Goal: Information Seeking & Learning: Learn about a topic

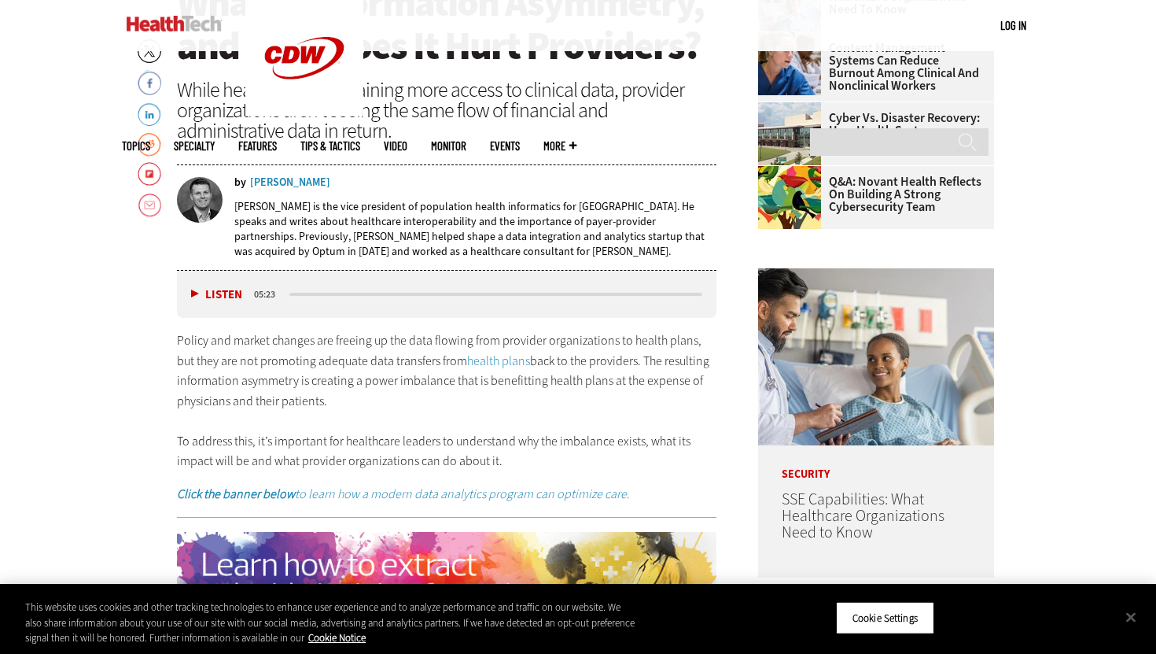
scroll to position [647, 0]
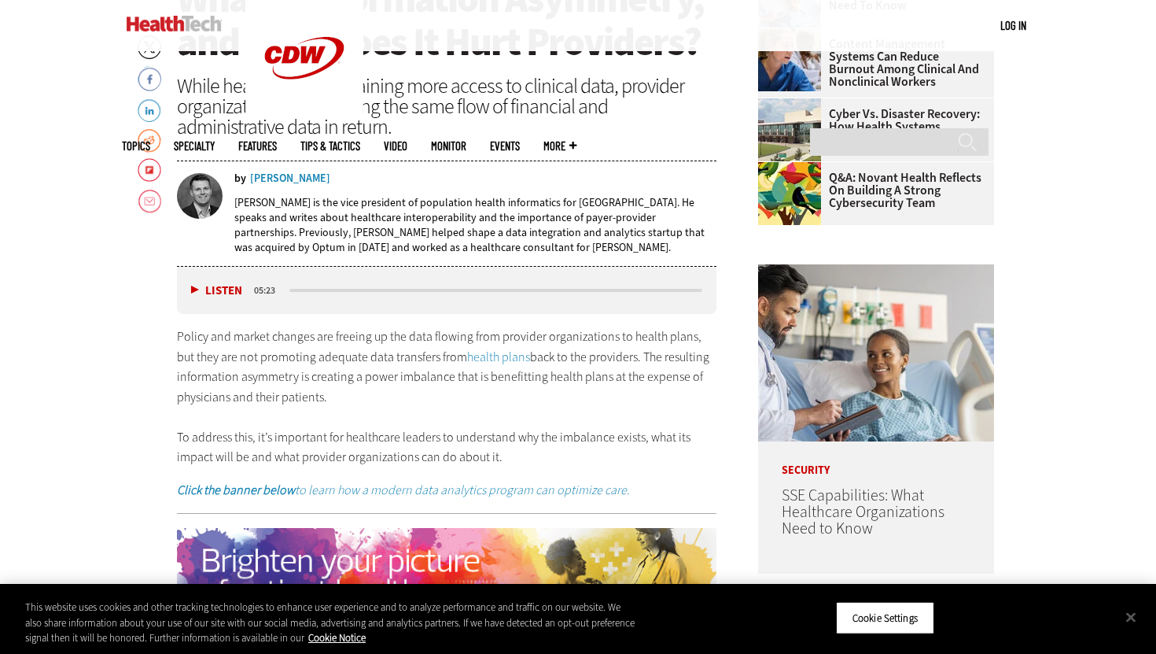
click at [528, 407] on p "Policy and market changes are freeing up the data flowing from provider organiz…" at bounding box center [447, 396] width 540 height 141
click at [534, 400] on p "Policy and market changes are freeing up the data flowing from provider organiz…" at bounding box center [447, 396] width 540 height 141
click at [386, 396] on p "Policy and market changes are freeing up the data flowing from provider organiz…" at bounding box center [447, 396] width 540 height 141
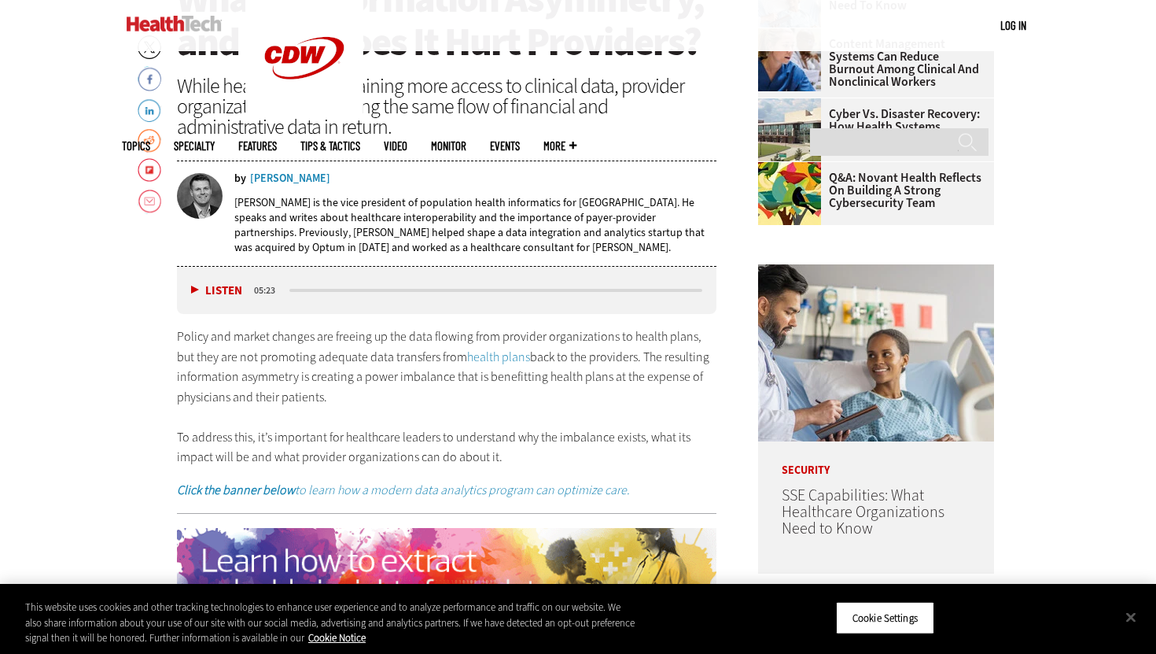
click at [179, 331] on p "Policy and market changes are freeing up the data flowing from provider organiz…" at bounding box center [447, 396] width 540 height 141
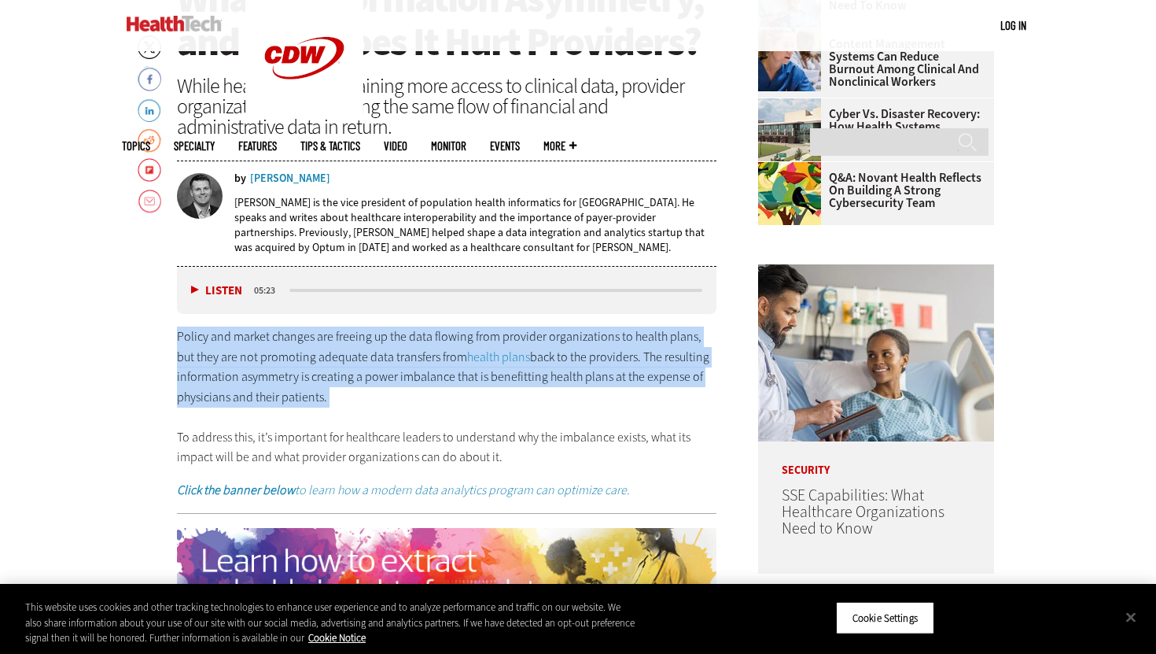
drag, startPoint x: 179, startPoint y: 331, endPoint x: 336, endPoint y: 396, distance: 170.3
click at [336, 396] on p "Policy and market changes are freeing up the data flowing from provider organiz…" at bounding box center [447, 396] width 540 height 141
copy p "Policy and market changes are freeing up the data flowing from provider organiz…"
